Goal: Navigation & Orientation: Find specific page/section

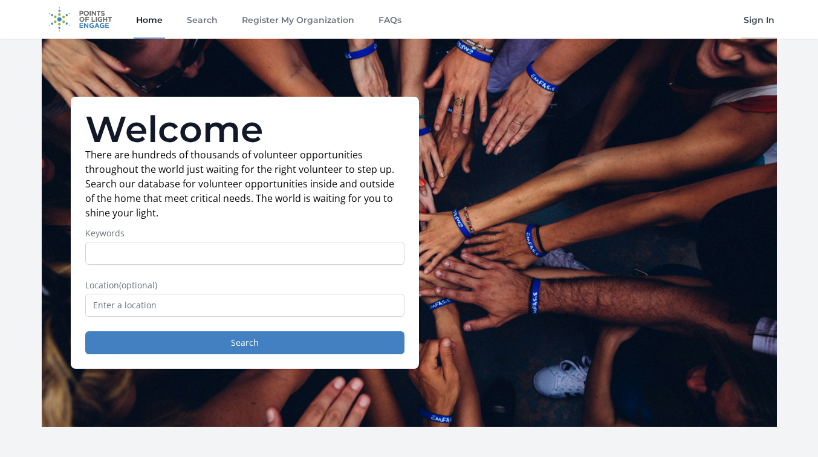
click at [753, 17] on link "Sign In" at bounding box center [759, 19] width 36 height 39
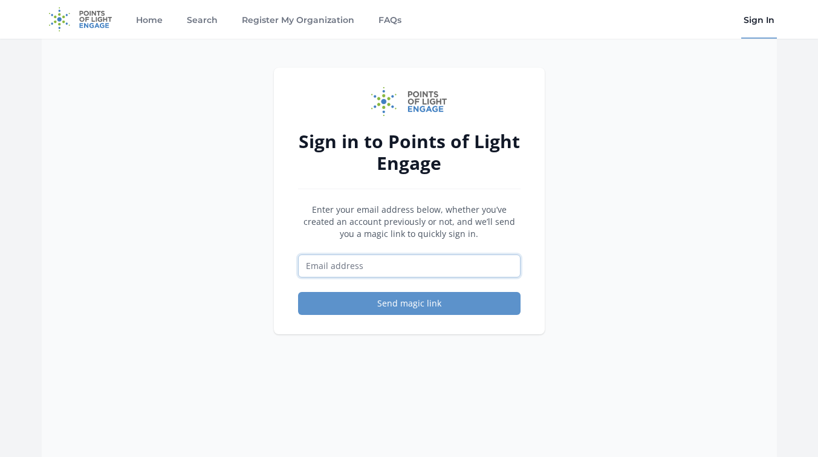
click at [427, 265] on input "Email address" at bounding box center [409, 265] width 222 height 23
type input "dalexander@pointsoflight.org"
click at [421, 301] on button "Send magic link" at bounding box center [409, 303] width 222 height 23
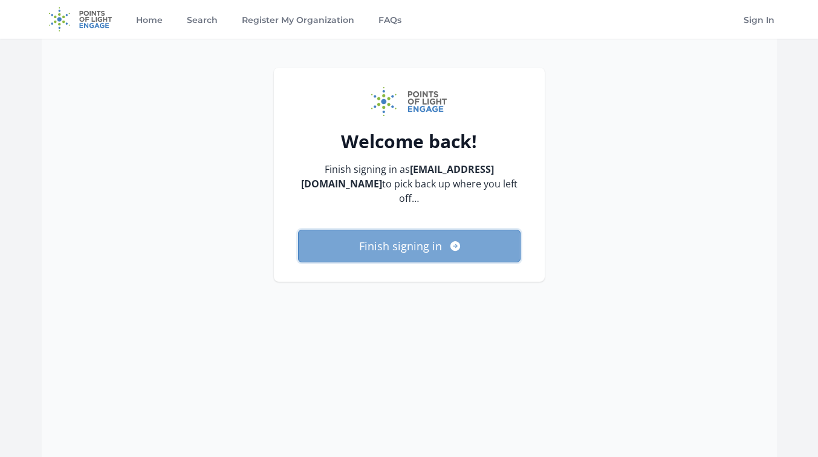
click at [412, 244] on button "Finish signing in" at bounding box center [409, 246] width 222 height 33
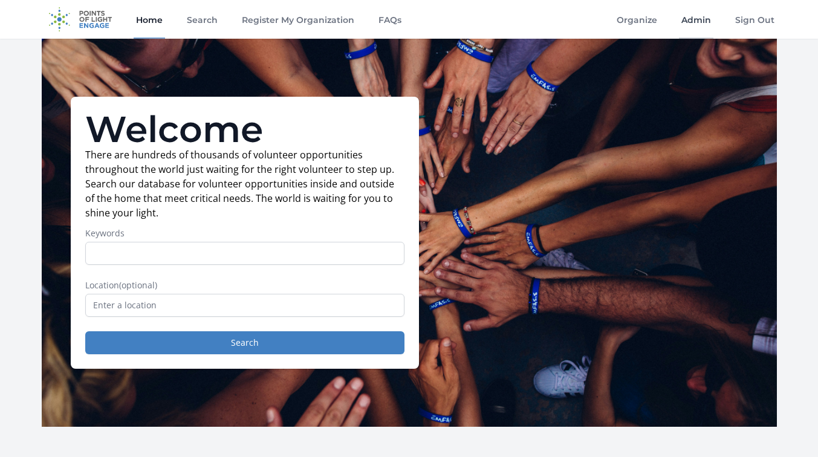
click at [690, 19] on link "Admin" at bounding box center [696, 19] width 34 height 39
